Goal: Connect with others: Connect with others

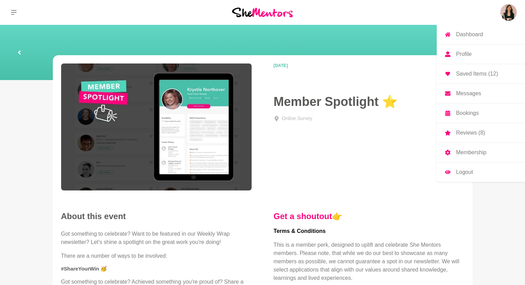
click at [508, 14] on img at bounding box center [508, 12] width 17 height 17
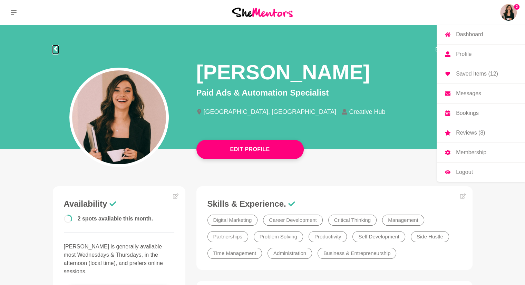
click at [55, 49] on icon at bounding box center [55, 49] width 3 height 6
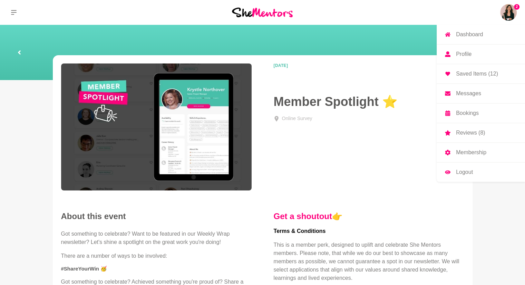
click at [511, 11] on img at bounding box center [508, 12] width 17 height 17
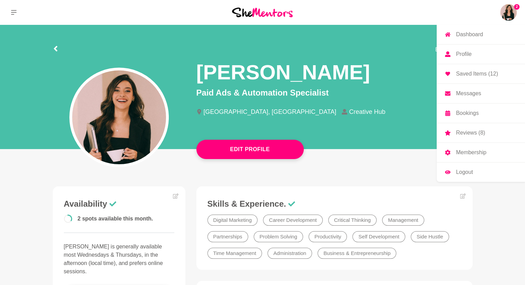
click at [481, 95] on p "Messages" at bounding box center [468, 94] width 25 height 6
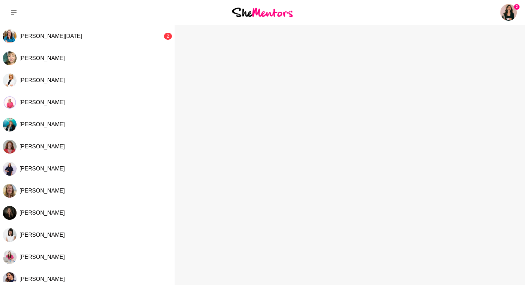
click at [296, 15] on div at bounding box center [262, 12] width 175 height 25
click at [287, 14] on img at bounding box center [262, 12] width 61 height 9
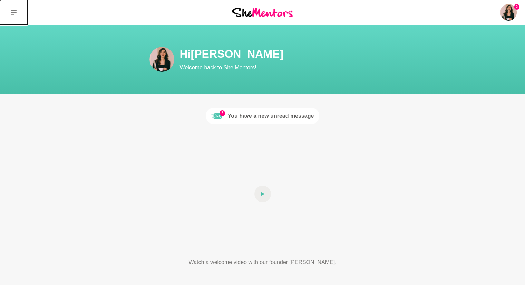
click at [8, 11] on button at bounding box center [14, 12] width 28 height 25
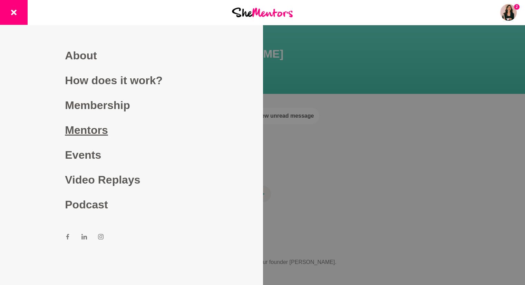
click at [95, 124] on link "Mentors" at bounding box center [131, 130] width 133 height 25
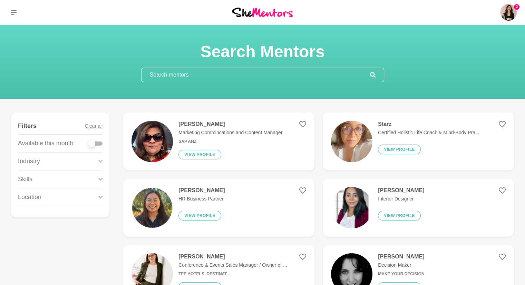
click at [85, 159] on div "Industry" at bounding box center [60, 162] width 85 height 18
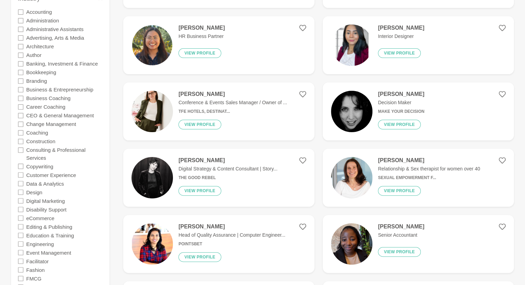
scroll to position [207, 0]
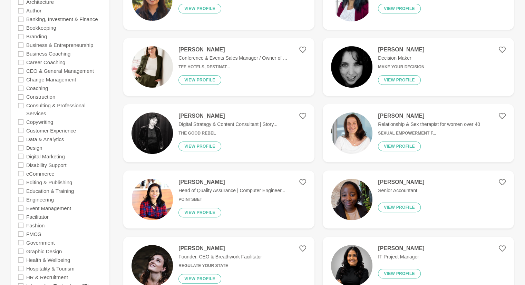
click at [21, 173] on icon at bounding box center [21, 174] width 6 height 6
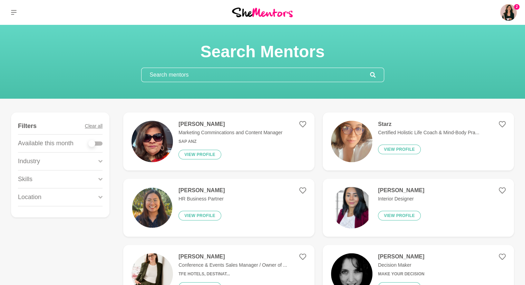
click at [91, 171] on div "Skills" at bounding box center [60, 180] width 85 height 18
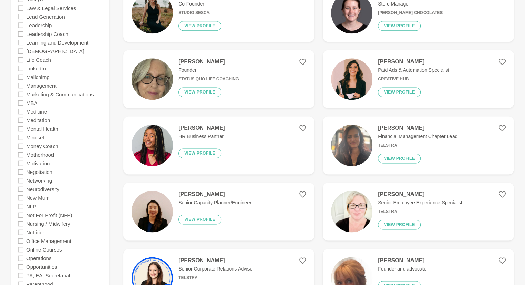
scroll to position [967, 0]
